Goal: Find specific page/section: Find specific page/section

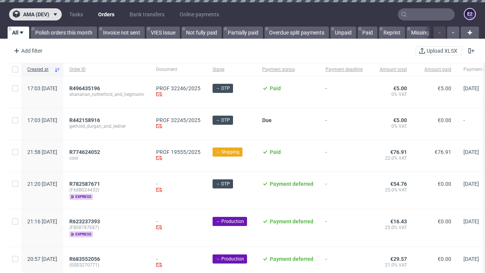
click at [35, 14] on span "ama (dev)" at bounding box center [36, 14] width 26 height 5
